Goal: Task Accomplishment & Management: Use online tool/utility

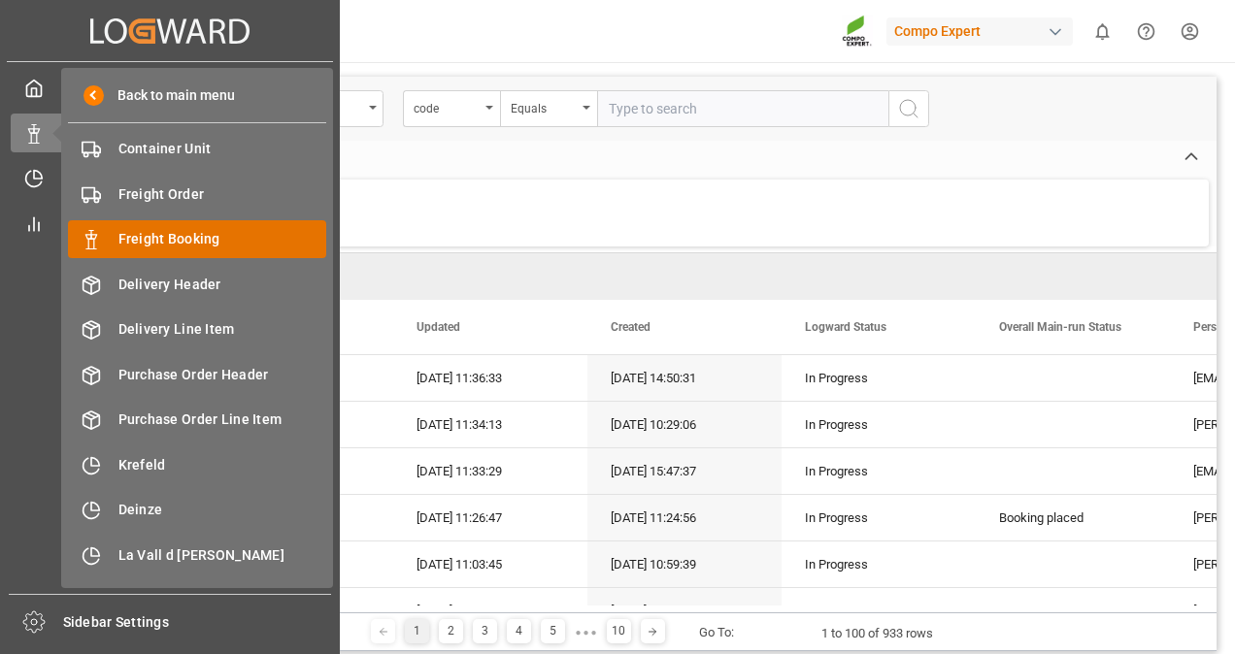
click at [155, 232] on span "Freight Booking" at bounding box center [222, 239] width 209 height 20
click at [169, 237] on span "Freight Booking" at bounding box center [222, 239] width 209 height 20
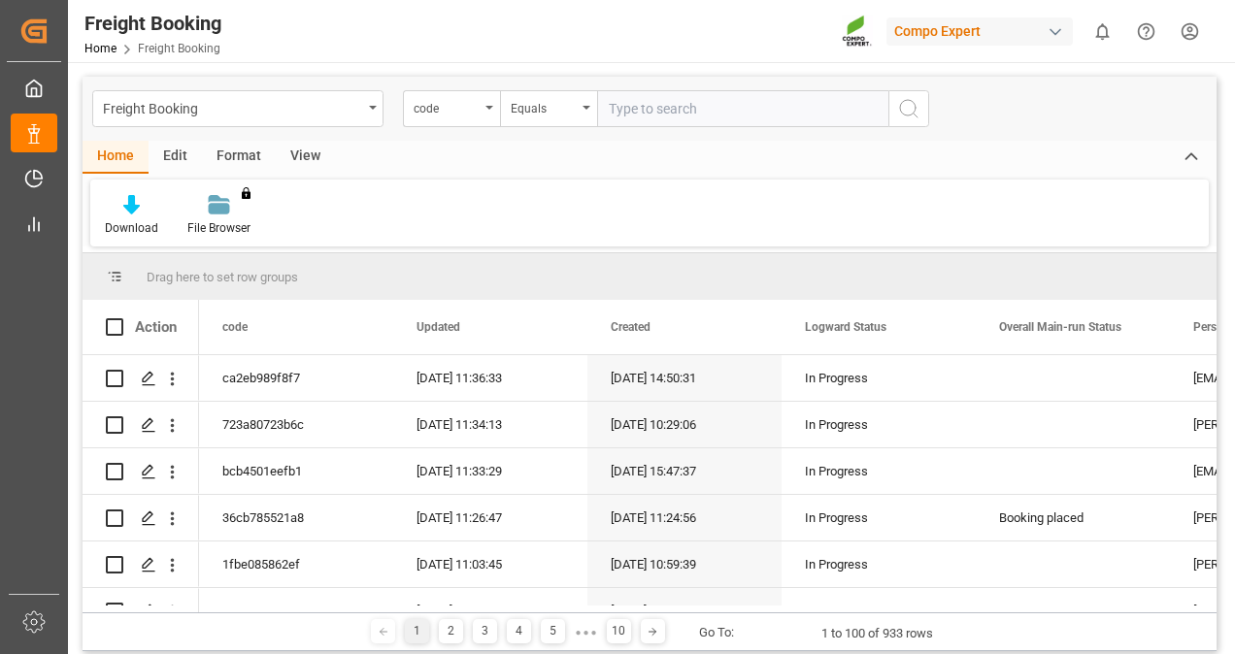
click at [308, 153] on div "View" at bounding box center [305, 157] width 59 height 33
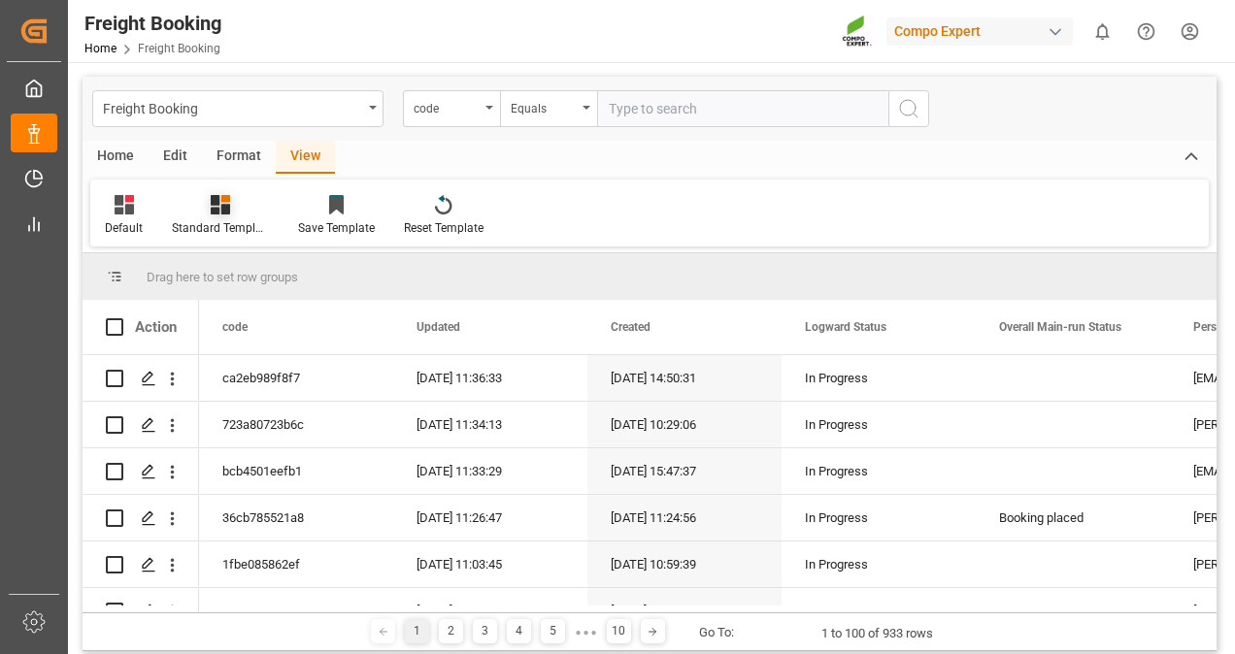
click at [219, 201] on icon at bounding box center [220, 204] width 19 height 19
click at [250, 270] on div "Overview Countries" at bounding box center [272, 274] width 170 height 20
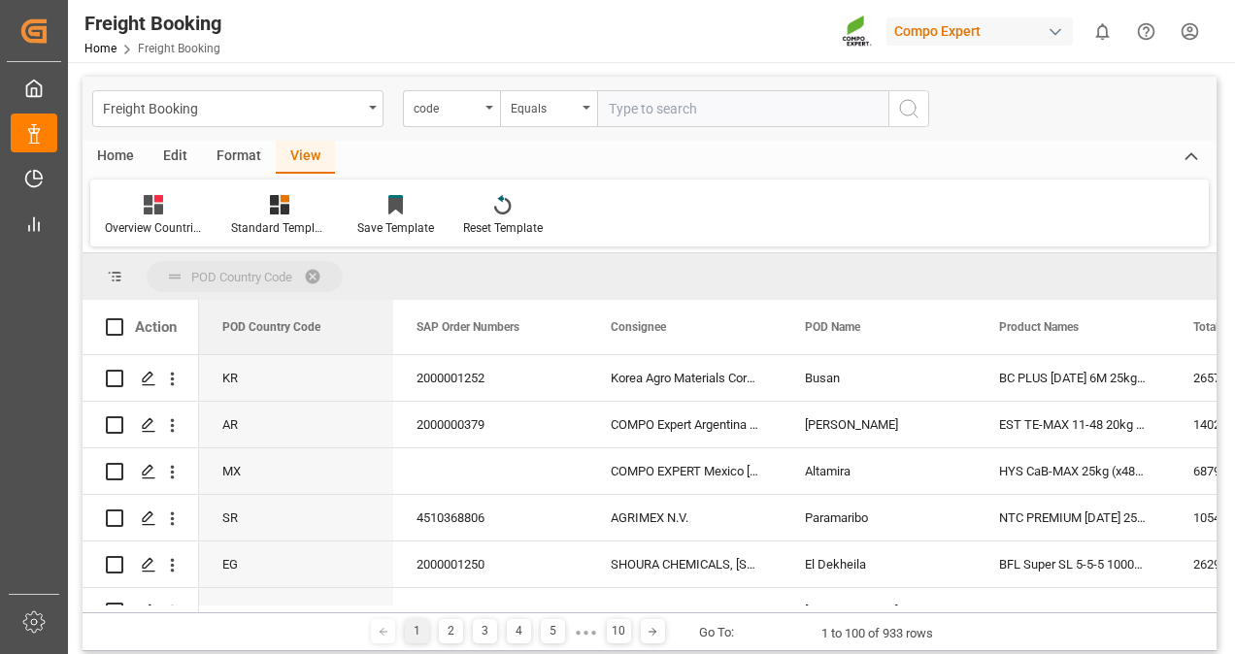
drag, startPoint x: 254, startPoint y: 329, endPoint x: 267, endPoint y: 276, distance: 54.9
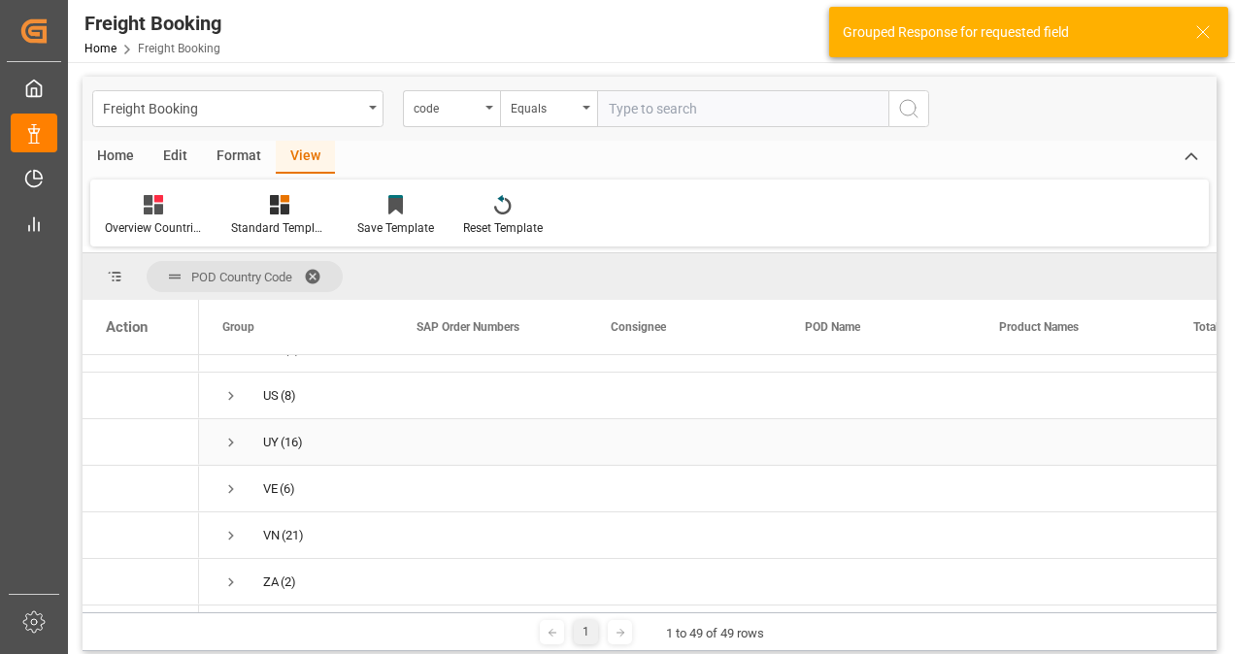
scroll to position [1747, 0]
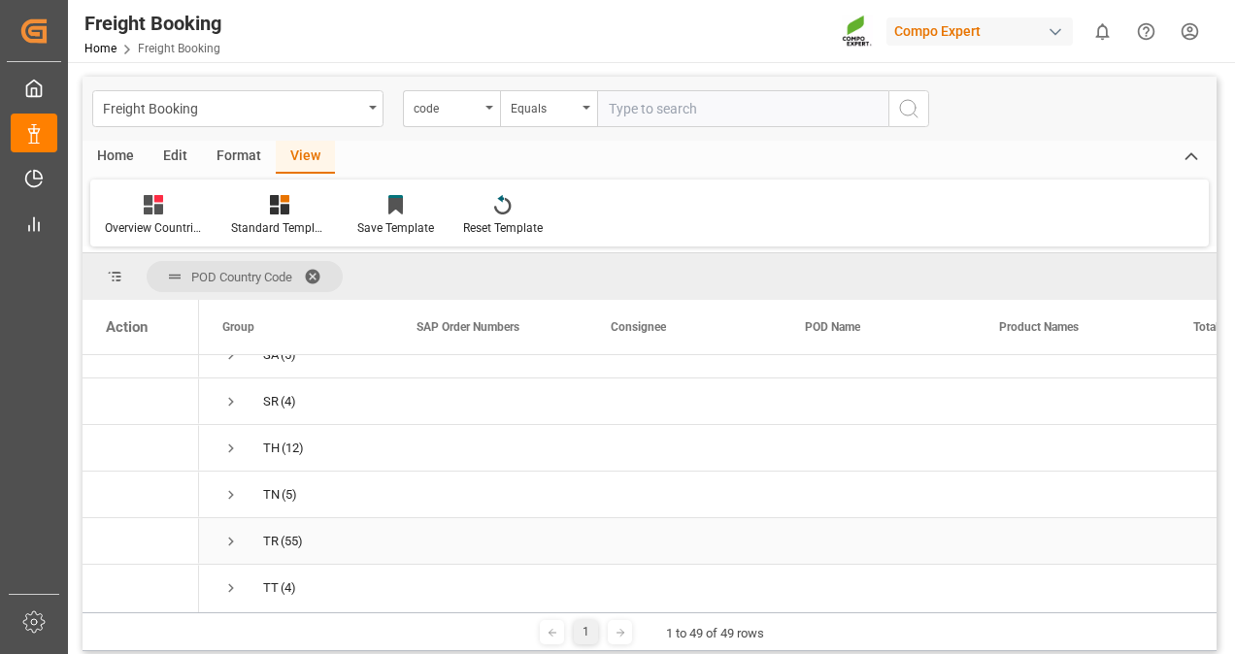
click at [229, 540] on span "Press SPACE to select this row." at bounding box center [230, 541] width 17 height 17
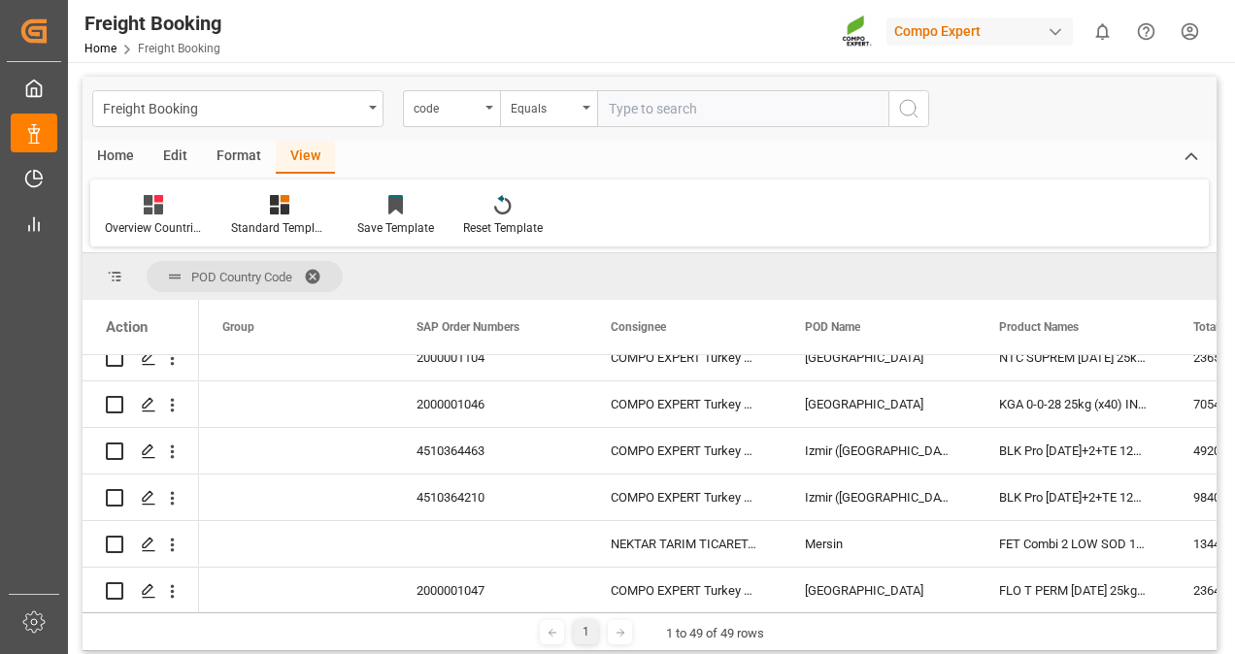
scroll to position [2039, 0]
